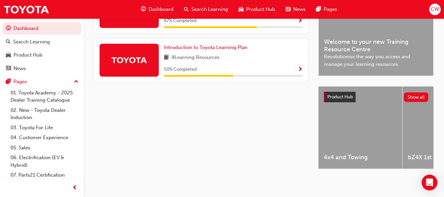
scroll to position [196, 0]
click at [214, 44] on span "Introduction to Toyota Learning Plan" at bounding box center [206, 47] width 84 height 6
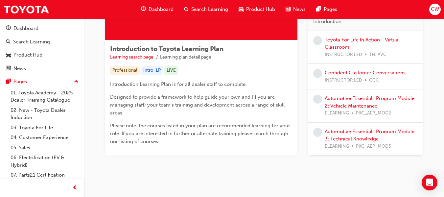
scroll to position [92, 0]
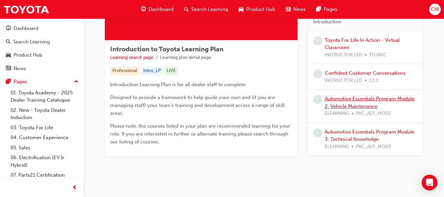
click at [347, 101] on link "Automotive Essentials Program Module 2: Vehicle Maintenance" at bounding box center [370, 102] width 90 height 13
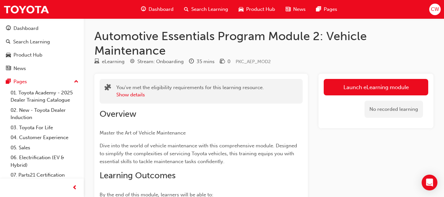
scroll to position [17, 0]
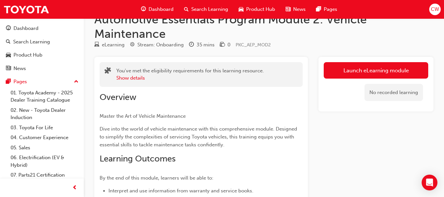
click at [336, 82] on div "No recorded learning" at bounding box center [376, 93] width 105 height 28
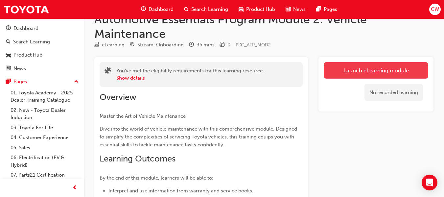
click at [342, 72] on link "Launch eLearning module" at bounding box center [376, 70] width 105 height 16
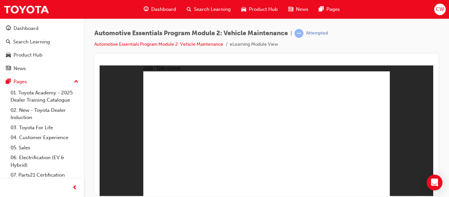
click at [428, 112] on div "slide: Title screen Oval 1 Automotive Essentials Program eLearning Module 2 Veh…" at bounding box center [267, 130] width 334 height 131
click at [444, 108] on div "Automotive Essentials Program Module 2: Vehicle Maintenance | Attempted Automot…" at bounding box center [266, 99] width 365 height 162
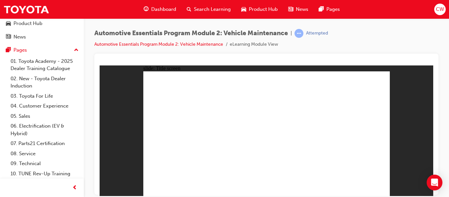
scroll to position [42, 0]
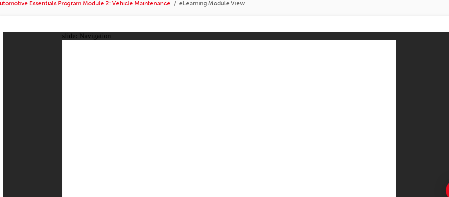
scroll to position [0, 0]
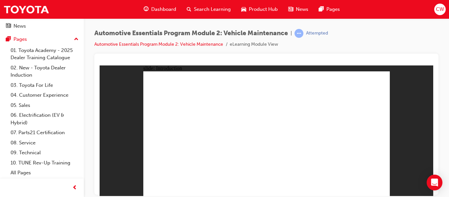
drag, startPoint x: 188, startPoint y: 142, endPoint x: 341, endPoint y: 117, distance: 154.9
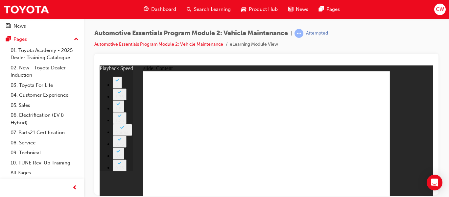
type input "33"
type input "35"
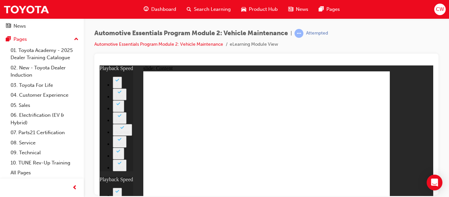
type input "33"
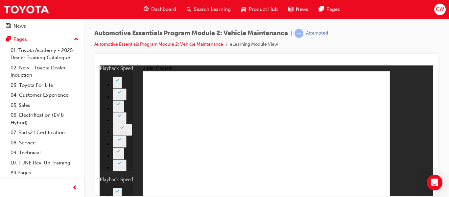
type input "35"
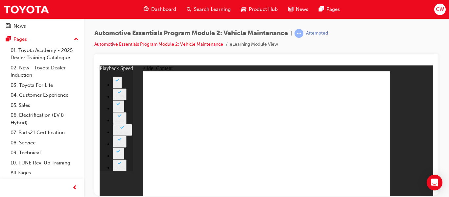
type input "6"
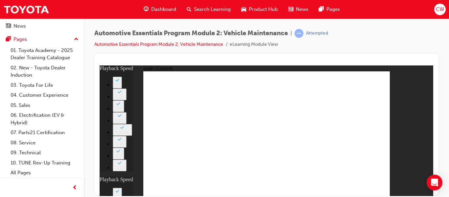
type input "7"
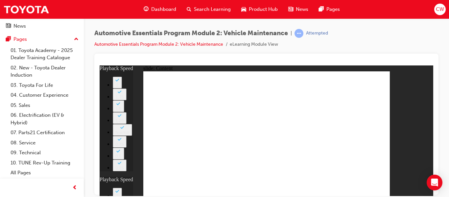
type input "8"
type input "7"
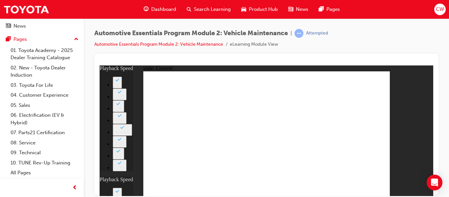
type input "12"
type input "8"
type input "7"
type input "12"
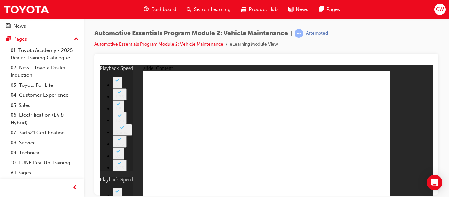
type input "43"
type input "8"
type input "7"
type input "12"
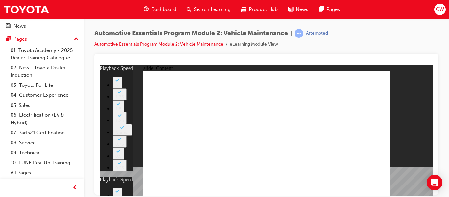
type input "12"
type input "8"
type input "7"
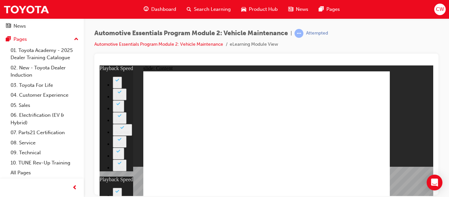
type input "12"
type input "43"
type input "12"
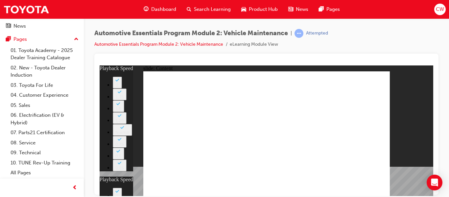
type input "8"
type input "7"
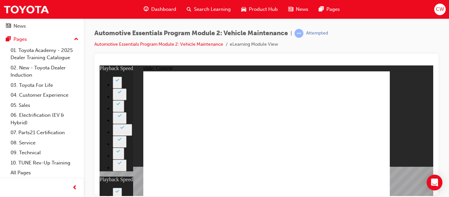
type input "12"
type input "43"
type input "12"
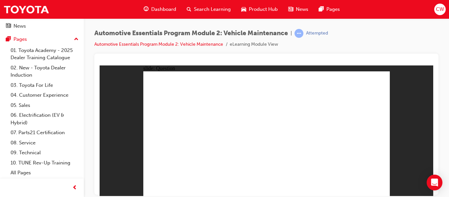
radio input "true"
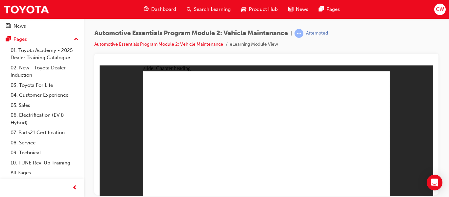
click at [442, 7] on span "CW" at bounding box center [440, 10] width 8 height 8
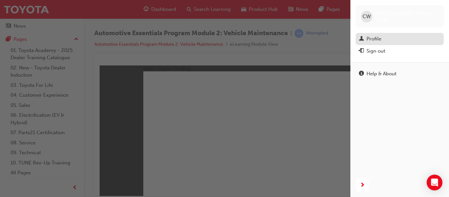
click at [384, 37] on div "Profile" at bounding box center [400, 39] width 82 height 8
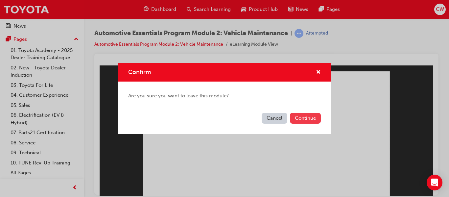
click at [308, 114] on button "Continue" at bounding box center [305, 118] width 31 height 11
